Goal: Task Accomplishment & Management: Complete application form

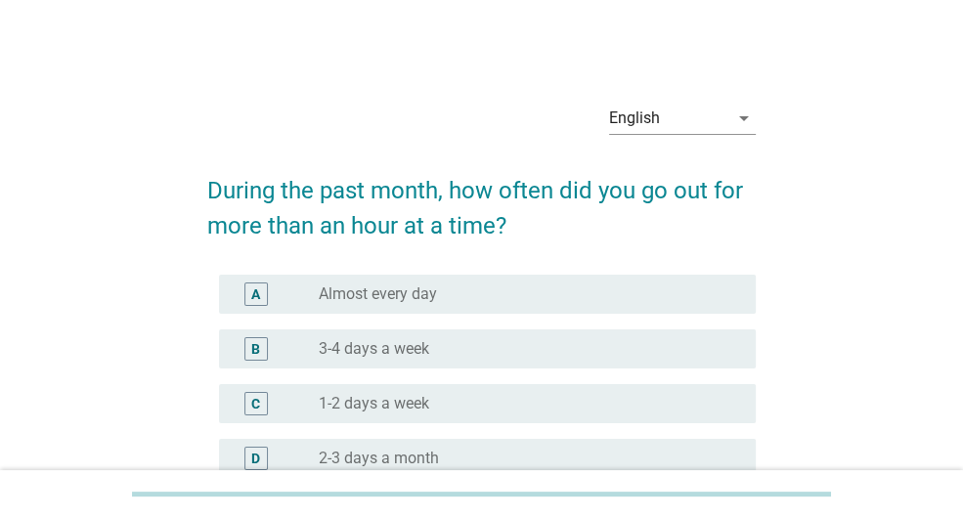
scroll to position [98, 0]
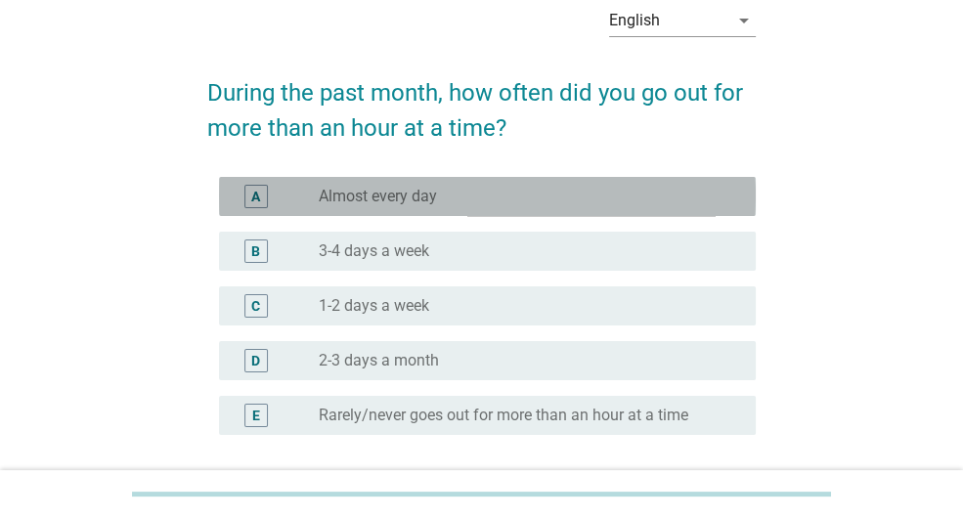
click at [420, 196] on label "Almost every day" at bounding box center [378, 197] width 118 height 20
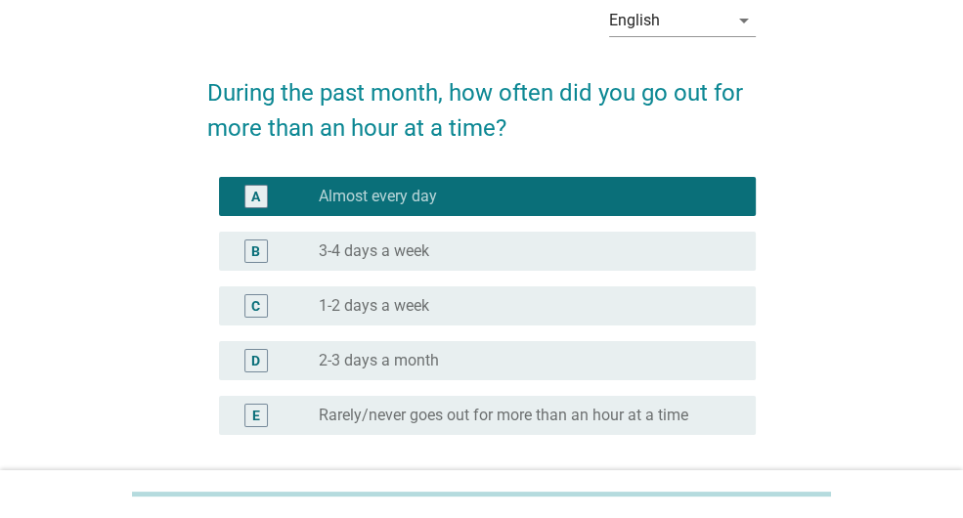
scroll to position [266, 0]
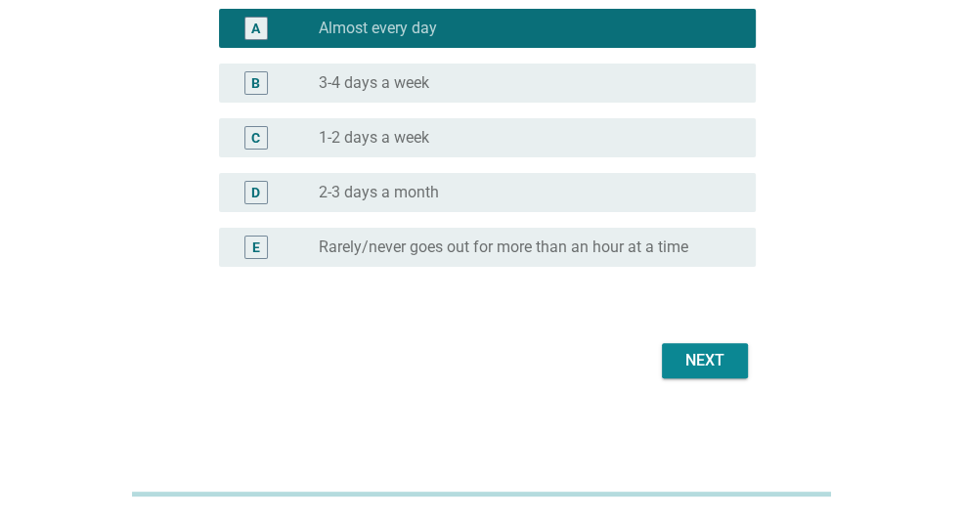
click at [692, 362] on div "Next" at bounding box center [705, 360] width 55 height 23
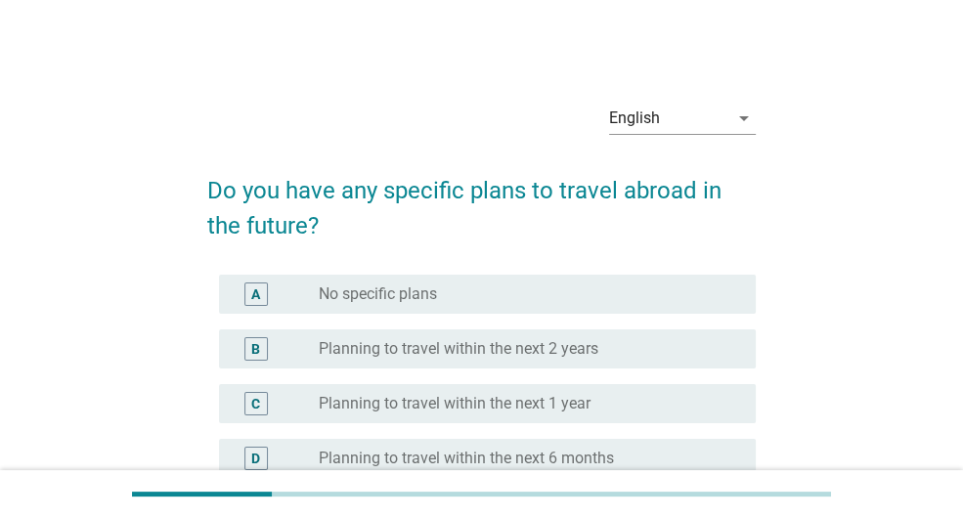
scroll to position [196, 0]
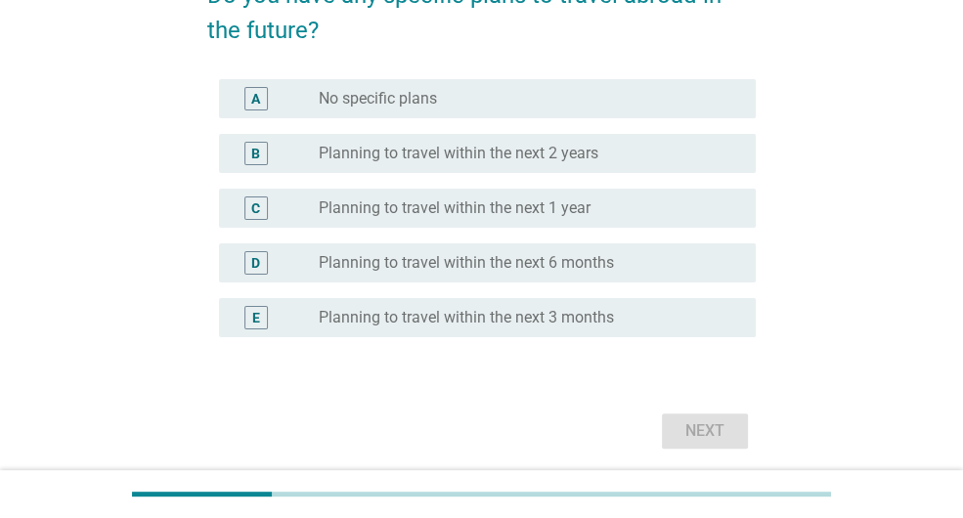
click at [442, 277] on div "D radio_button_unchecked Planning to travel within the next 6 months" at bounding box center [487, 262] width 537 height 39
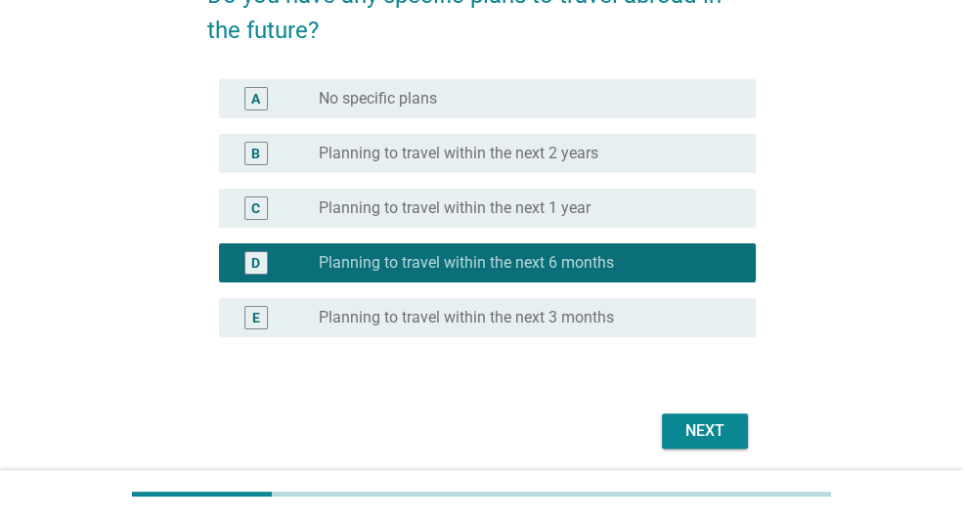
click at [712, 424] on div "Next" at bounding box center [705, 430] width 55 height 23
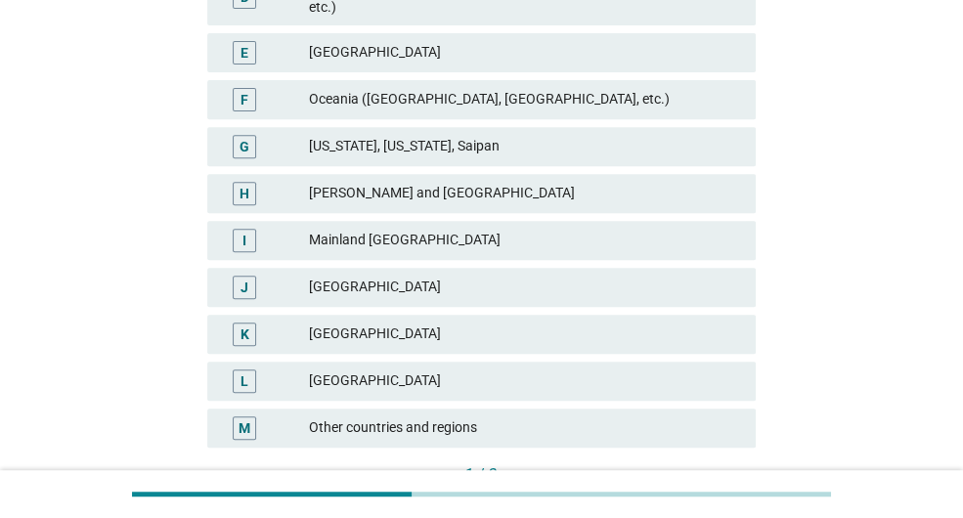
scroll to position [391, 0]
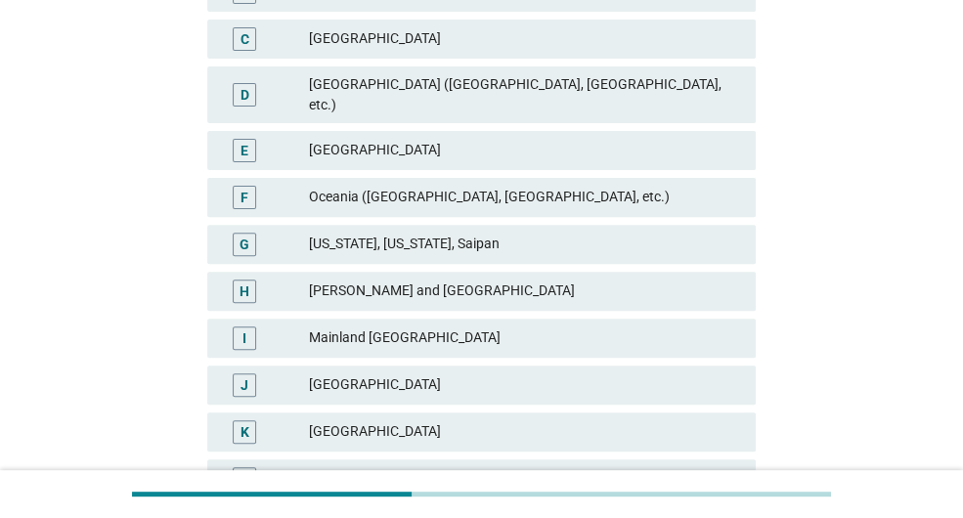
click at [364, 139] on div "[GEOGRAPHIC_DATA]" at bounding box center [524, 150] width 431 height 23
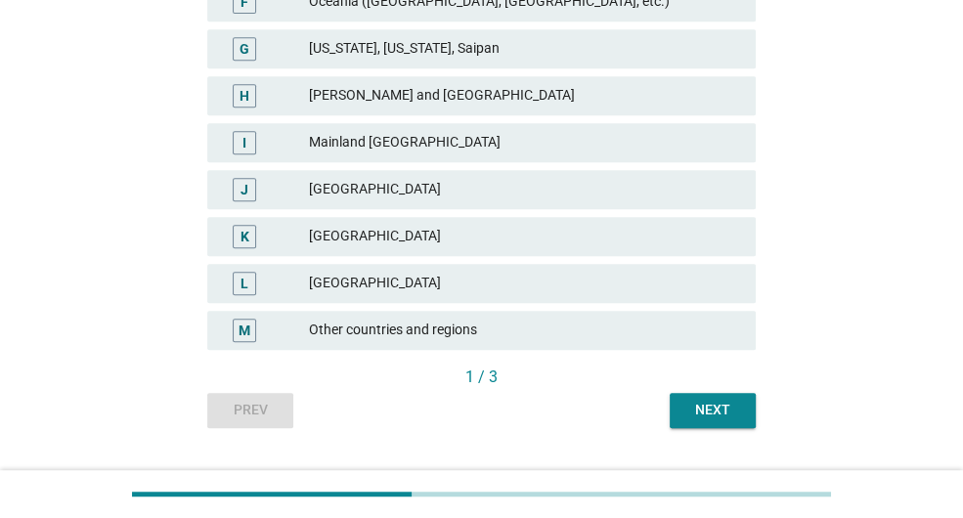
scroll to position [612, 0]
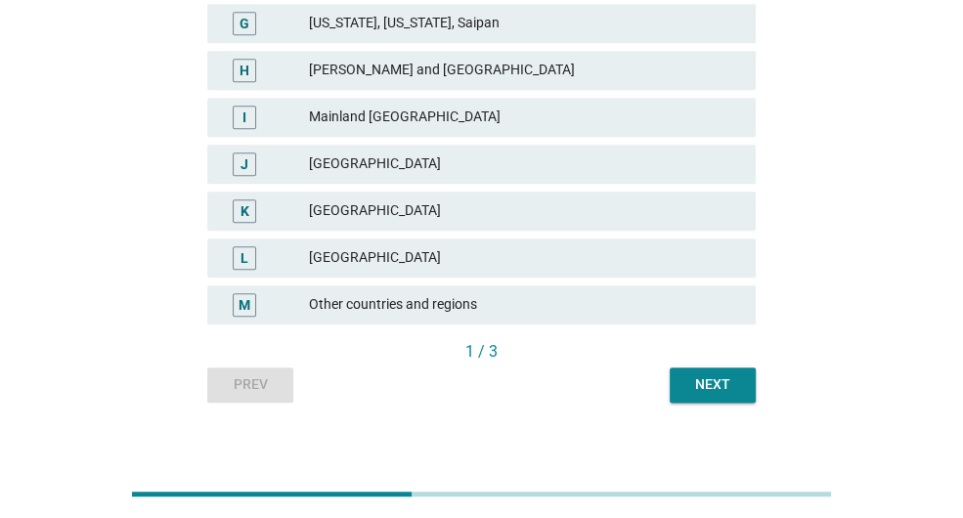
click at [700, 374] on div "Next" at bounding box center [712, 384] width 55 height 21
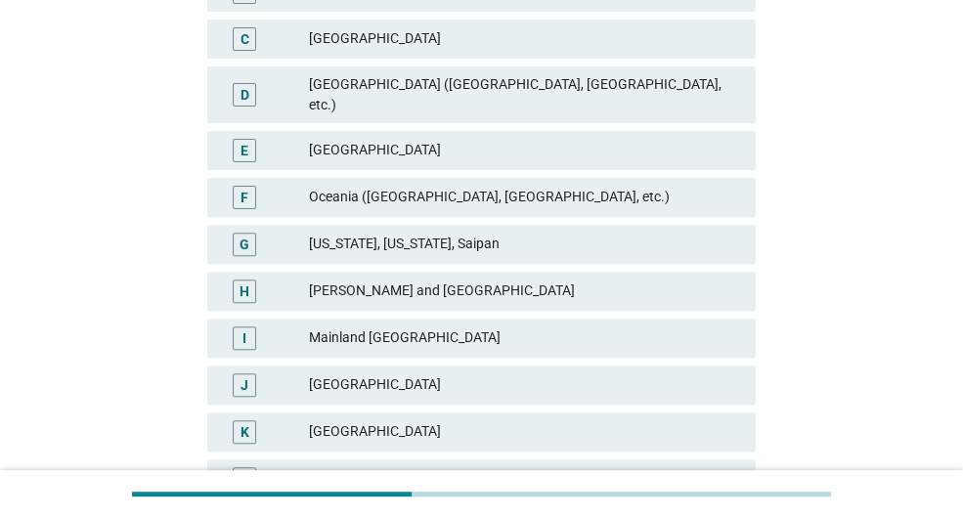
scroll to position [489, 0]
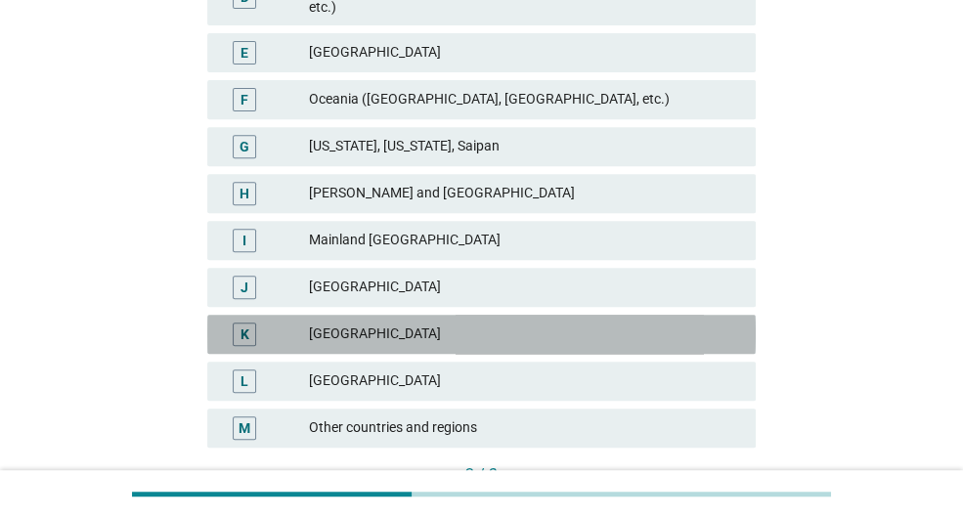
click at [375, 323] on div "[GEOGRAPHIC_DATA]" at bounding box center [524, 334] width 431 height 23
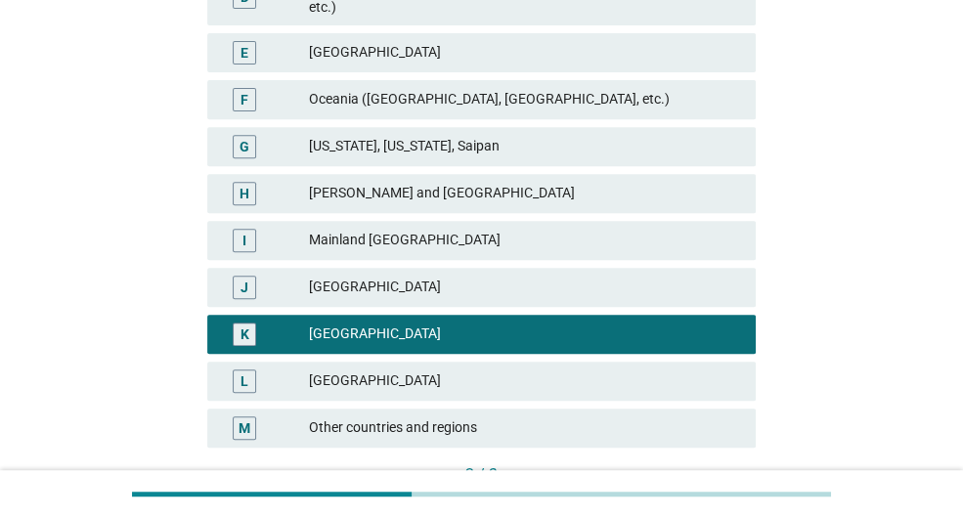
scroll to position [612, 0]
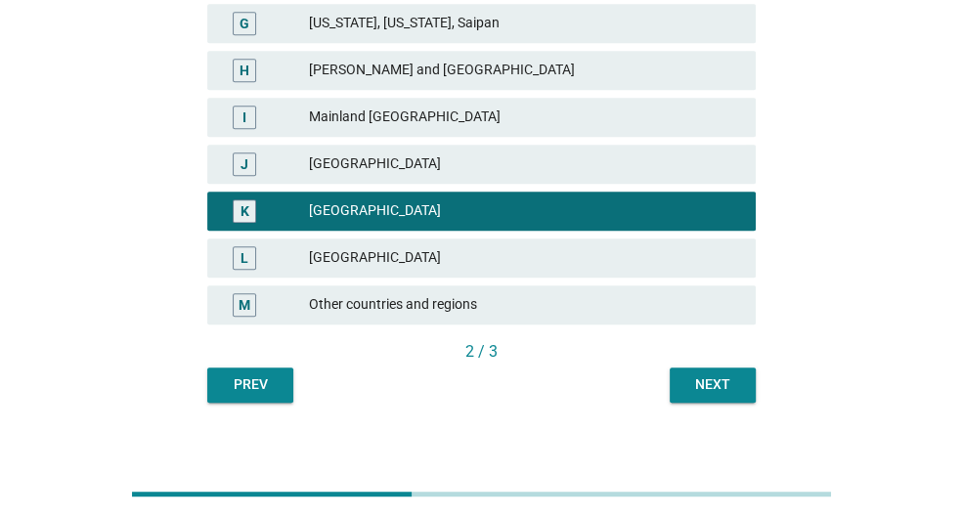
click at [704, 374] on div "Next" at bounding box center [712, 384] width 55 height 21
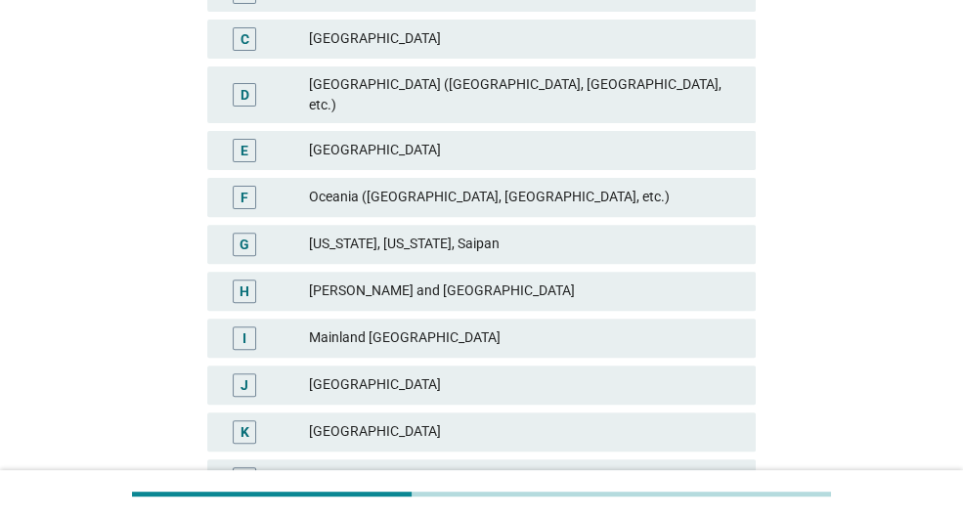
scroll to position [489, 0]
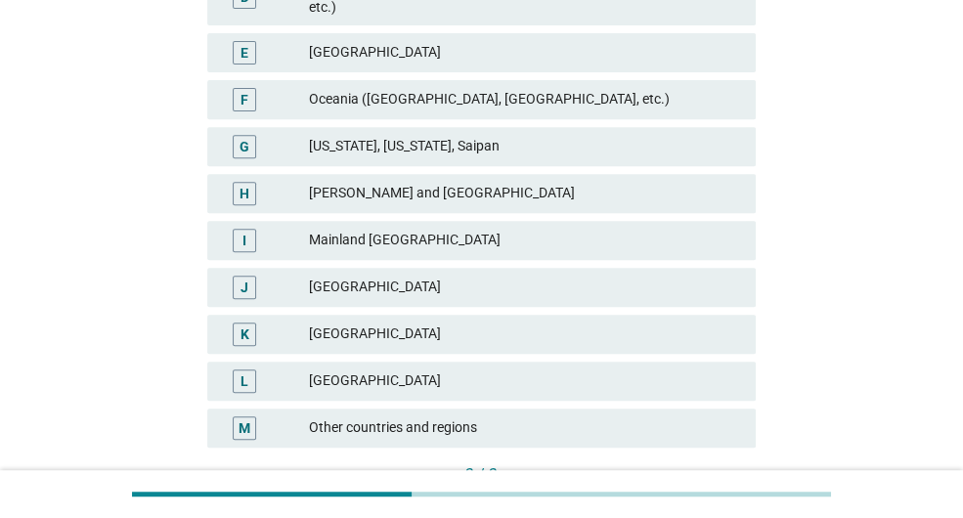
click at [435, 323] on div "[GEOGRAPHIC_DATA]" at bounding box center [524, 334] width 431 height 23
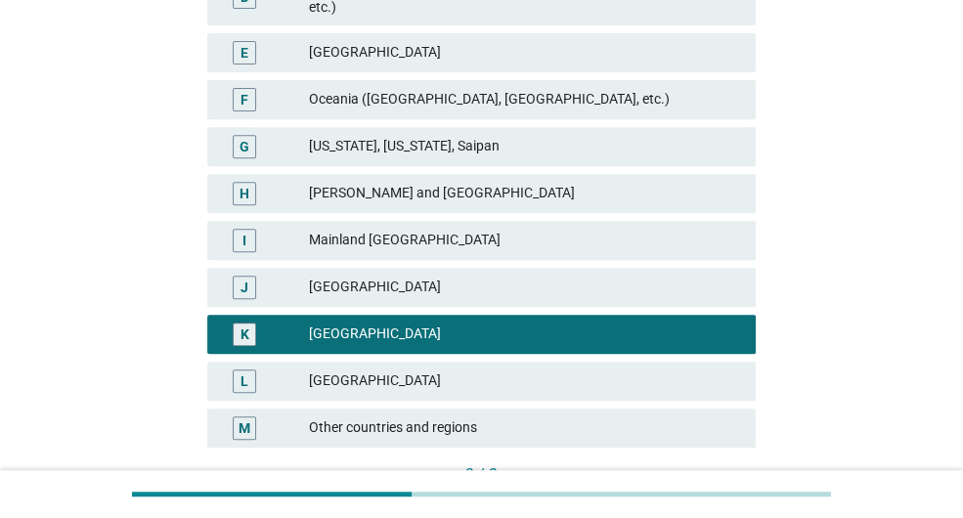
scroll to position [587, 0]
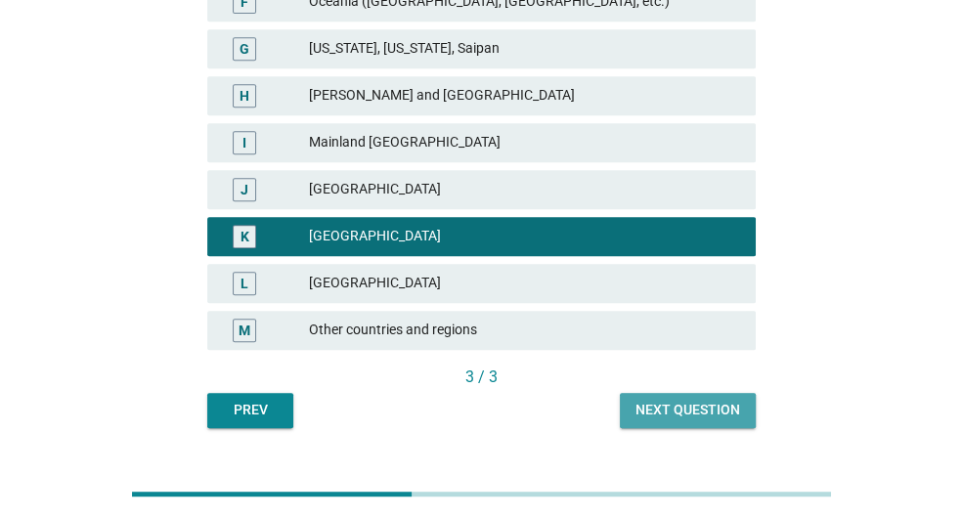
click at [681, 400] on div "Next question" at bounding box center [687, 410] width 105 height 21
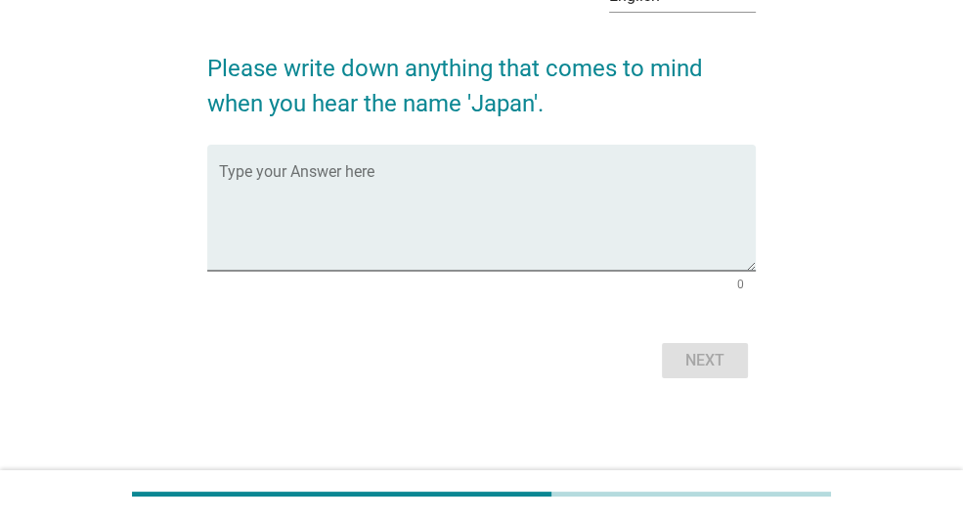
scroll to position [0, 0]
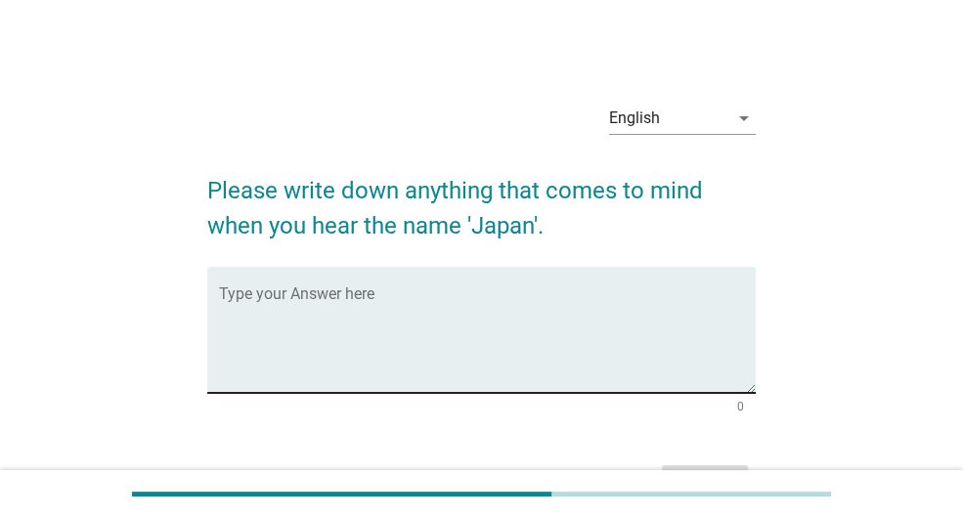
click at [347, 379] on textarea "Type your Answer here" at bounding box center [487, 341] width 537 height 103
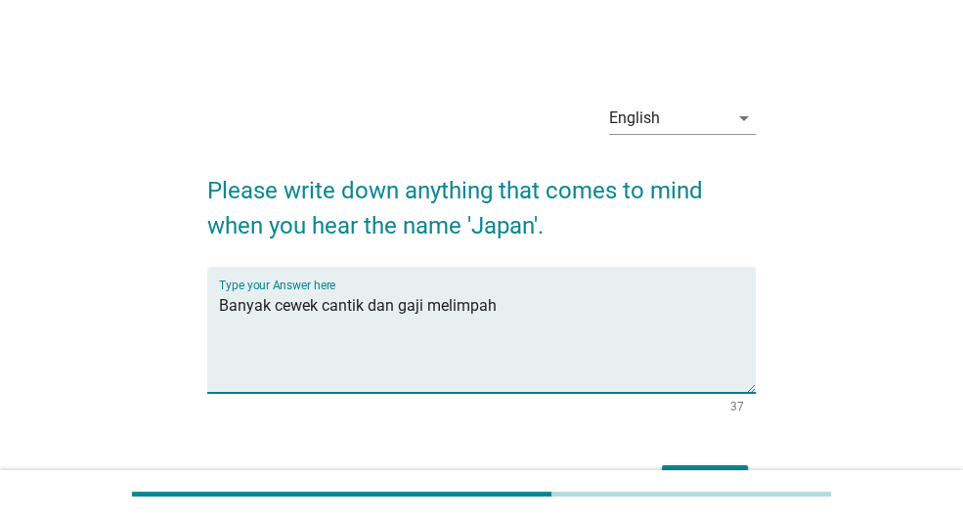
scroll to position [125, 0]
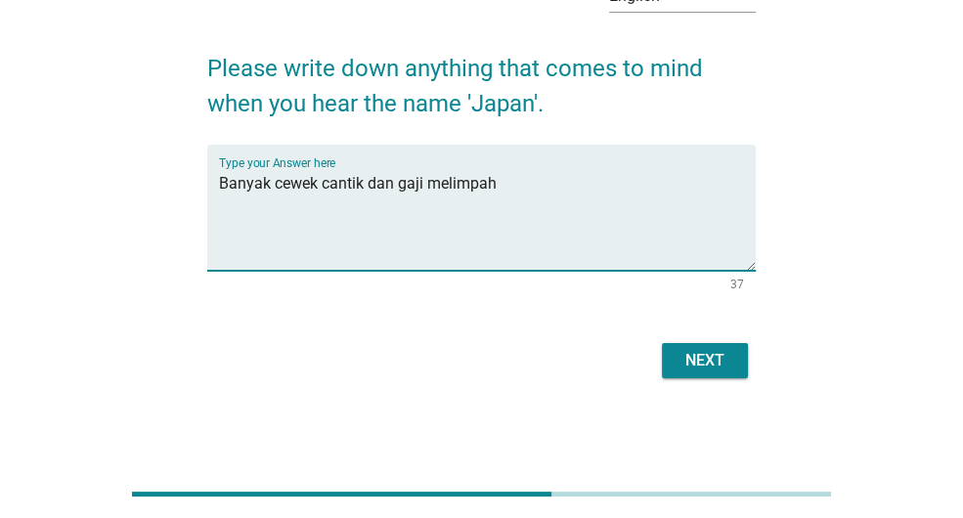
type textarea "Banyak cewek cantik dan gaji melimpah"
click at [714, 362] on div "Next" at bounding box center [705, 360] width 55 height 23
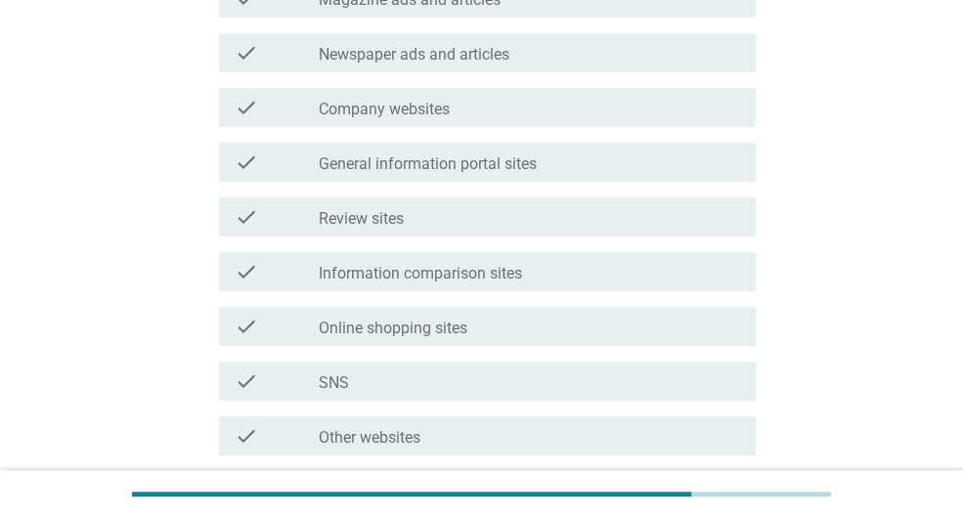
scroll to position [293, 0]
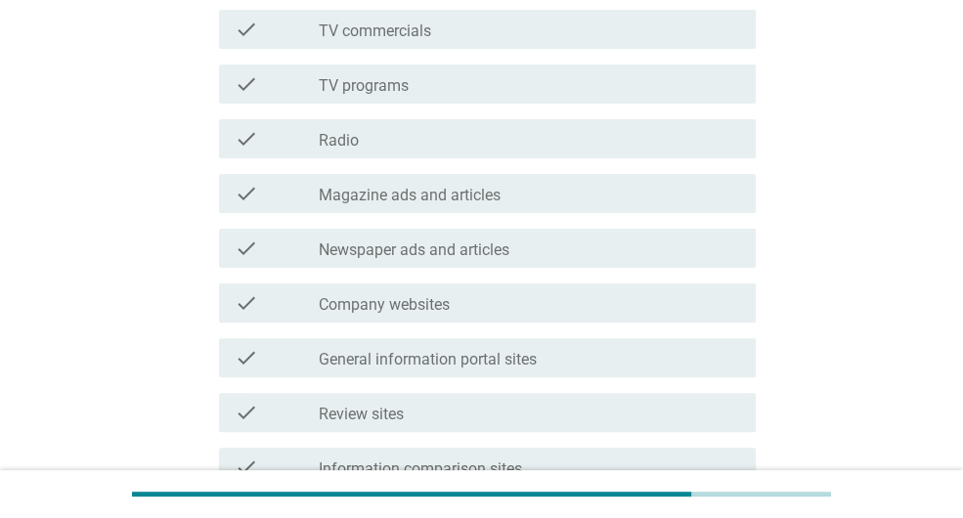
click at [414, 200] on label "Magazine ads and articles" at bounding box center [410, 196] width 182 height 20
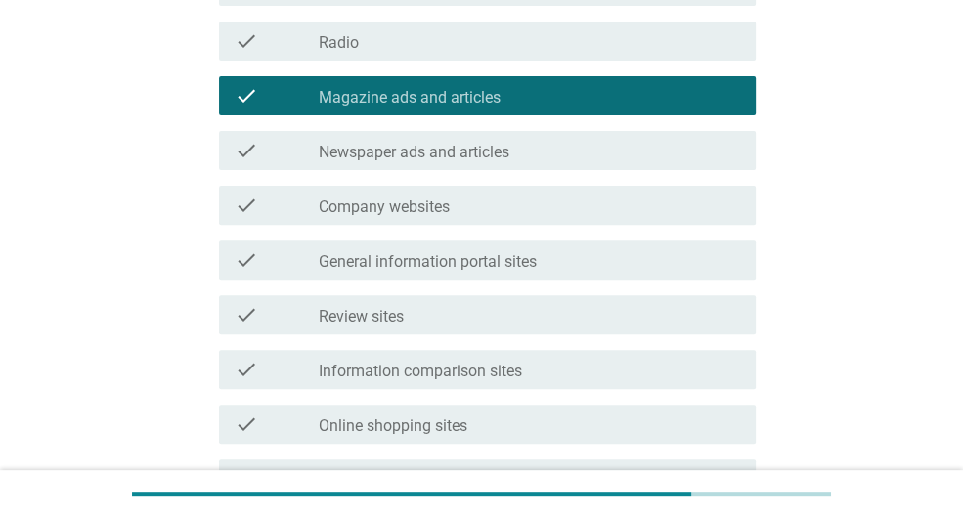
scroll to position [489, 0]
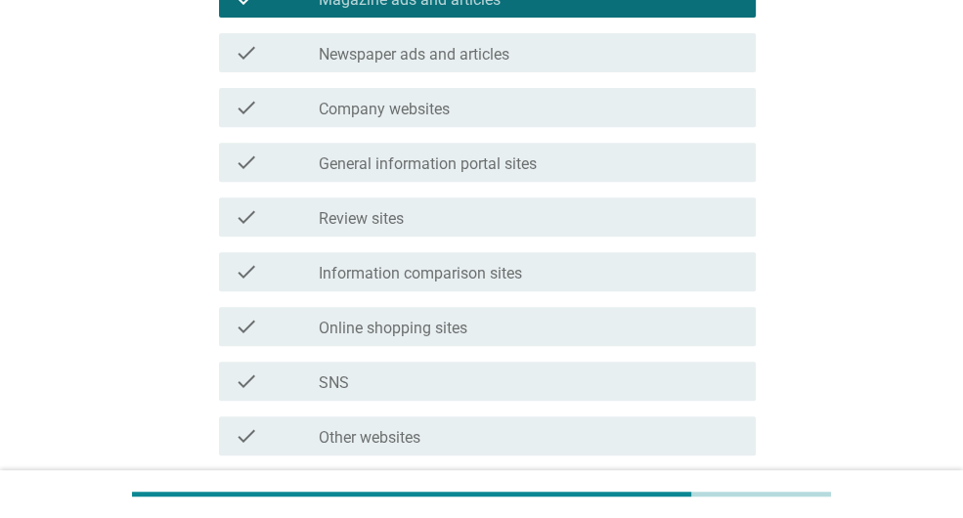
click at [437, 279] on label "Information comparison sites" at bounding box center [420, 274] width 203 height 20
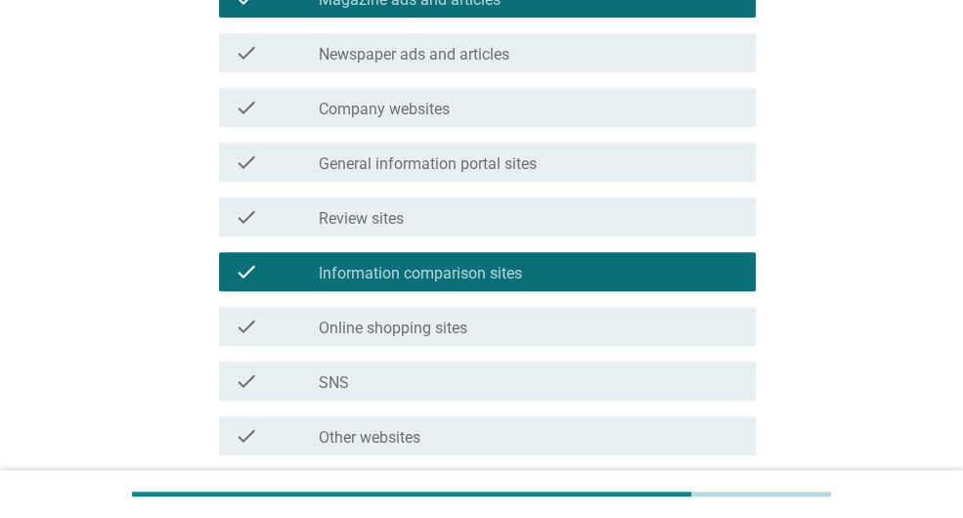
scroll to position [587, 0]
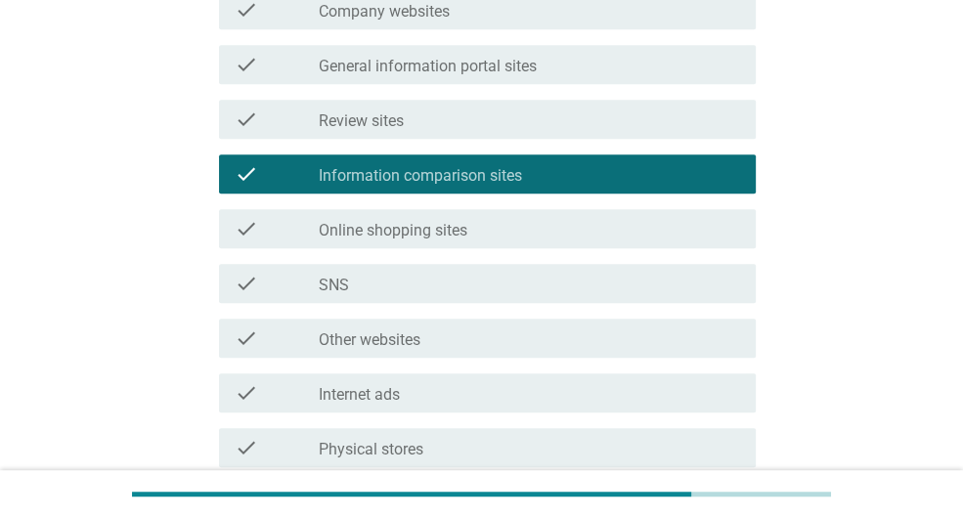
click at [415, 346] on label "Other websites" at bounding box center [370, 340] width 102 height 20
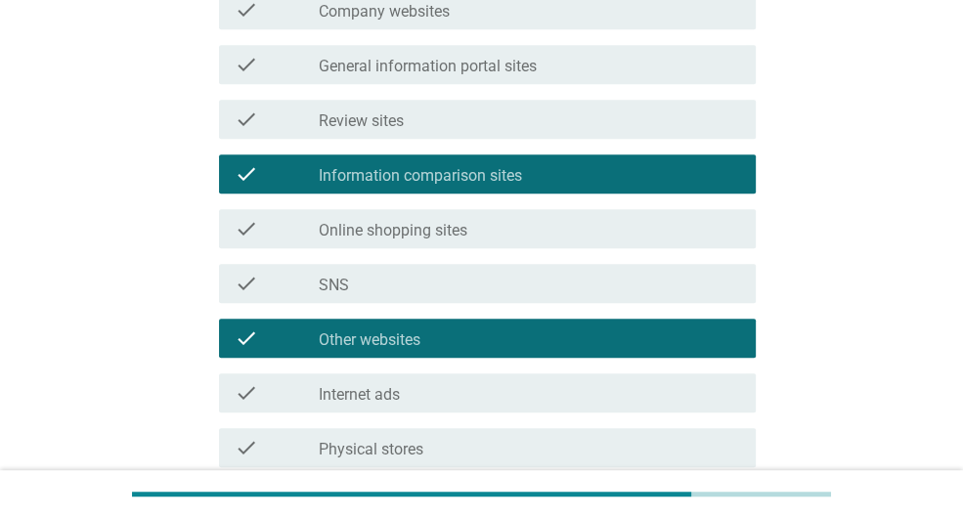
scroll to position [819, 0]
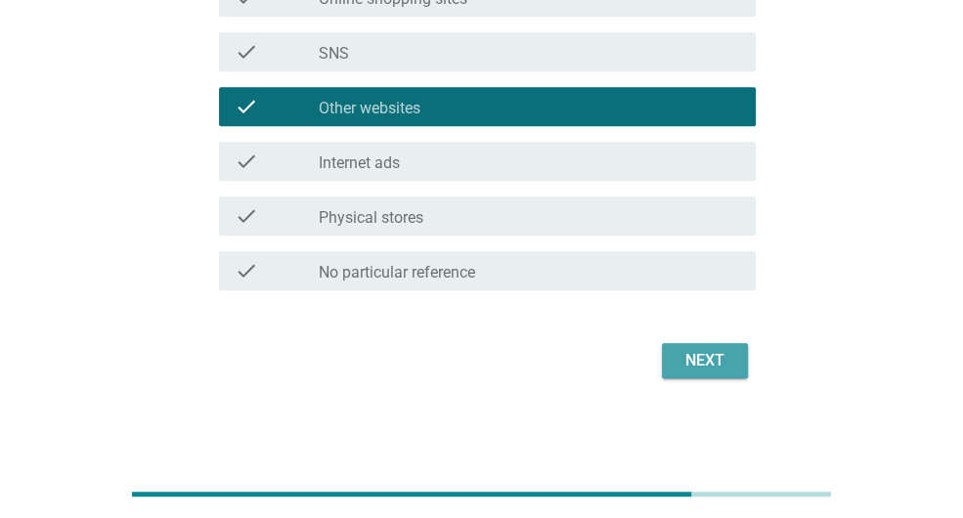
click at [709, 361] on div "Next" at bounding box center [705, 360] width 55 height 23
